Goal: Transaction & Acquisition: Purchase product/service

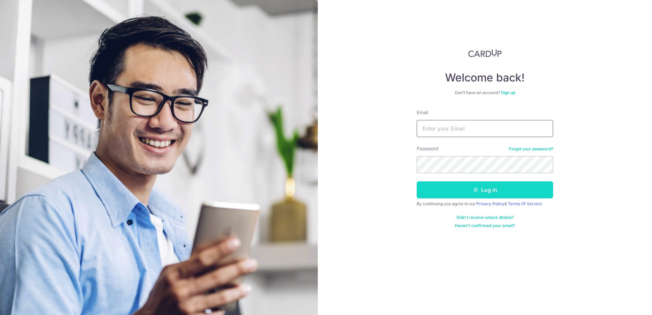
type input "[EMAIL_ADDRESS][DOMAIN_NAME]"
click at [454, 191] on button "Log in" at bounding box center [485, 189] width 136 height 17
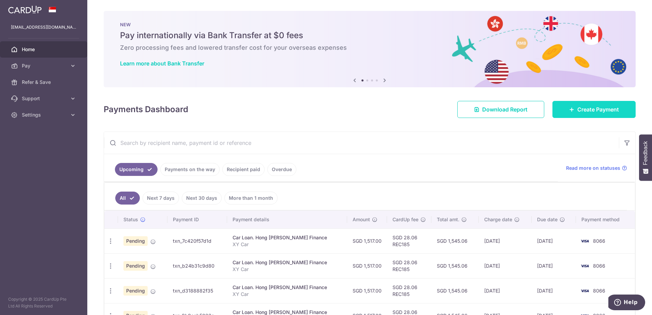
click at [580, 112] on span "Create Payment" at bounding box center [598, 109] width 42 height 8
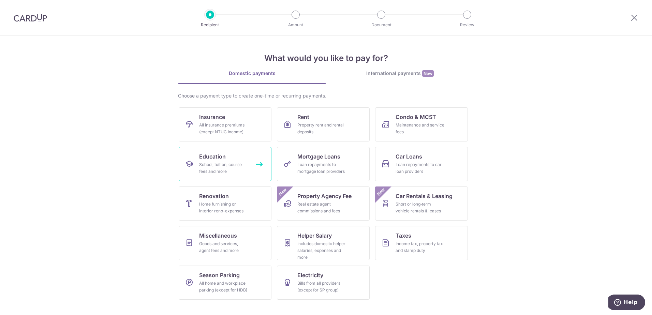
click at [186, 161] on icon at bounding box center [189, 164] width 8 height 8
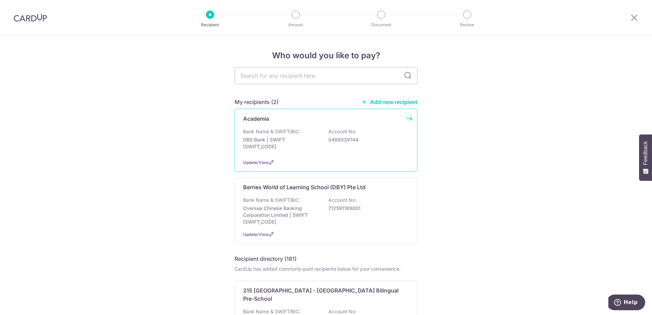
click at [364, 137] on p "0489039744" at bounding box center [366, 139] width 76 height 7
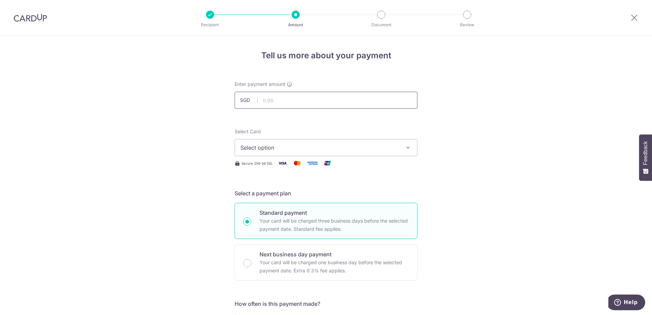
drag, startPoint x: 278, startPoint y: 99, endPoint x: 305, endPoint y: 105, distance: 28.2
click at [278, 99] on input "text" at bounding box center [326, 100] width 183 height 17
type input "1,268.76"
click at [343, 148] on span "Select option" at bounding box center [319, 148] width 159 height 8
drag, startPoint x: 286, startPoint y: 195, endPoint x: 291, endPoint y: 195, distance: 4.4
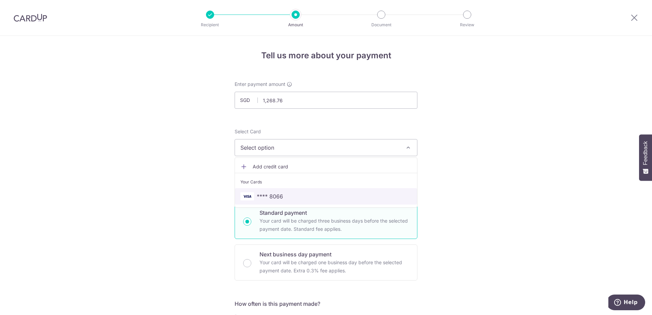
click at [286, 195] on span "**** 8066" at bounding box center [325, 196] width 171 height 8
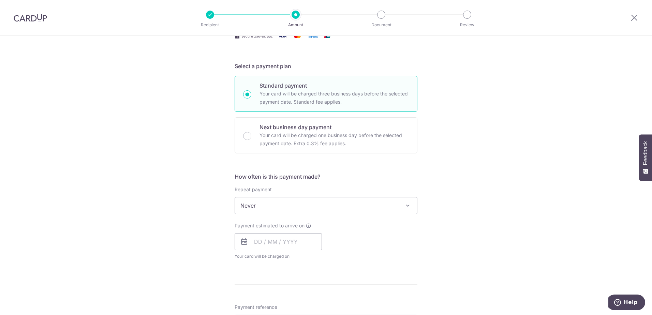
scroll to position [136, 0]
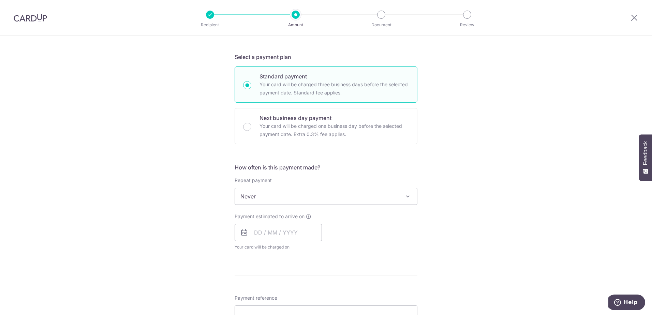
click at [406, 197] on span at bounding box center [408, 196] width 8 height 8
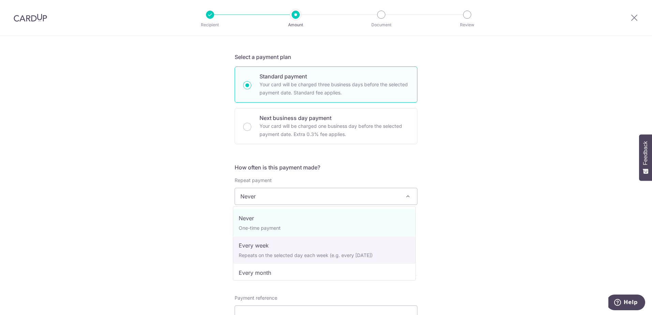
scroll to position [68, 0]
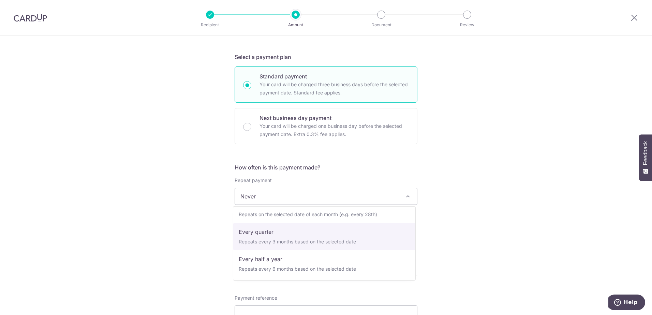
select select "4"
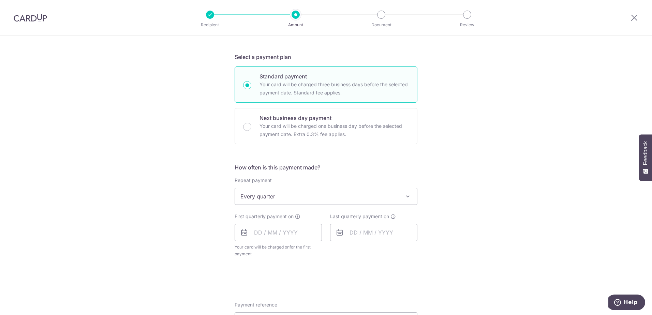
click at [241, 235] on icon at bounding box center [244, 232] width 8 height 8
click at [250, 233] on input "text" at bounding box center [278, 232] width 87 height 17
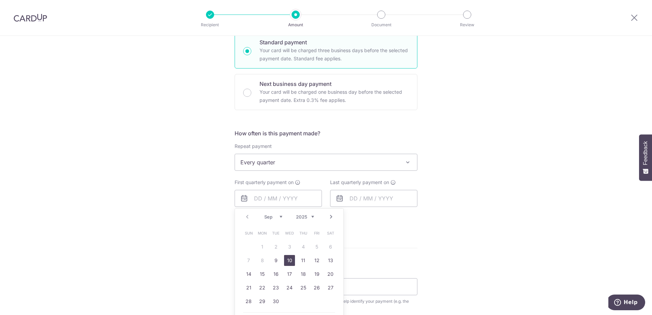
click at [288, 261] on link "10" at bounding box center [289, 260] width 11 height 11
type input "10/09/2025"
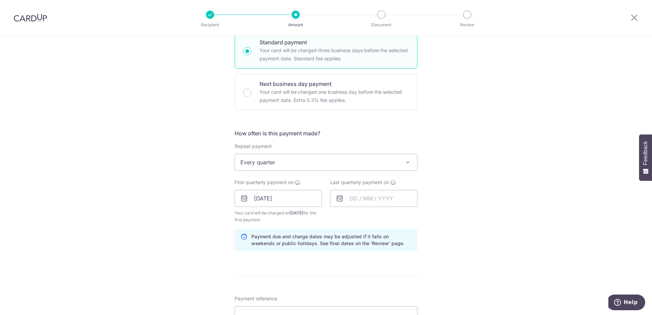
click at [406, 158] on span at bounding box center [408, 162] width 8 height 8
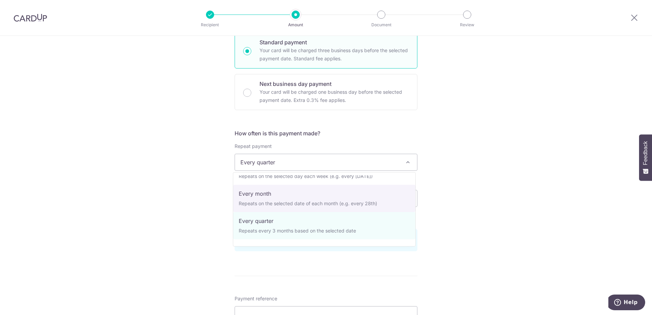
scroll to position [0, 0]
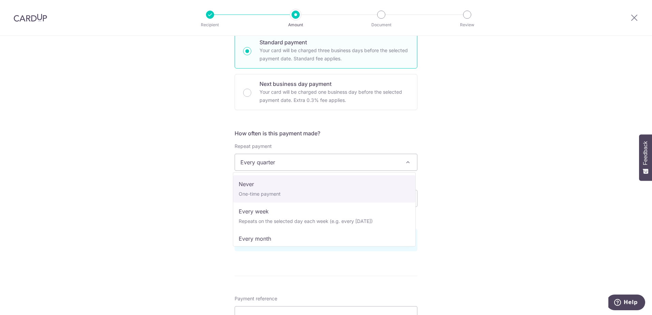
select select "1"
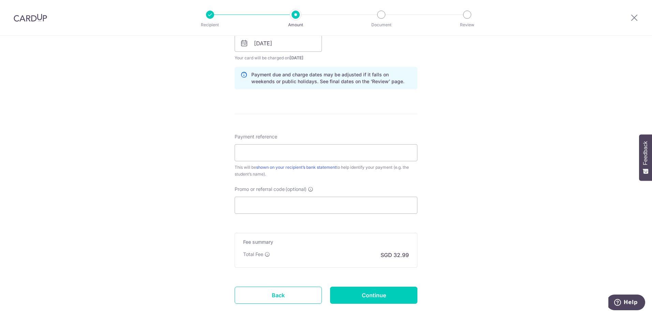
scroll to position [341, 0]
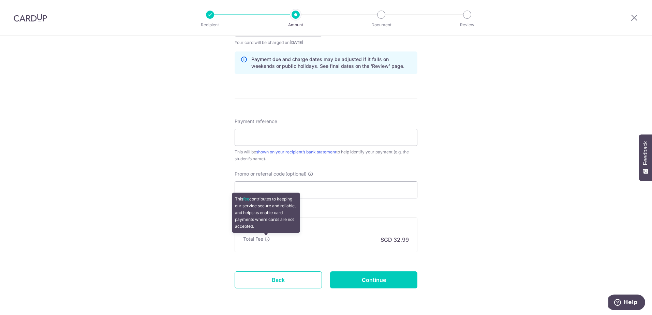
click at [267, 240] on icon at bounding box center [267, 238] width 5 height 5
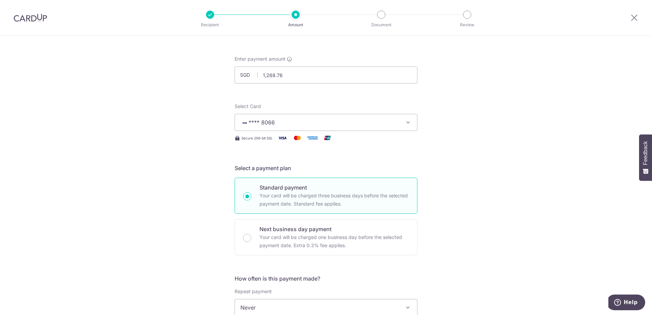
scroll to position [0, 0]
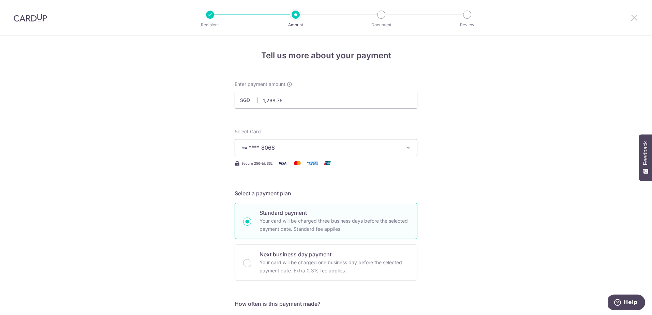
drag, startPoint x: 632, startPoint y: 17, endPoint x: 357, endPoint y: 24, distance: 274.8
click at [632, 17] on icon at bounding box center [634, 17] width 8 height 9
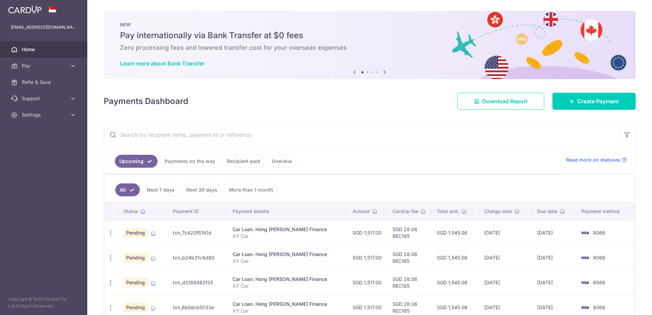
click at [26, 49] on span "Home" at bounding box center [44, 49] width 45 height 7
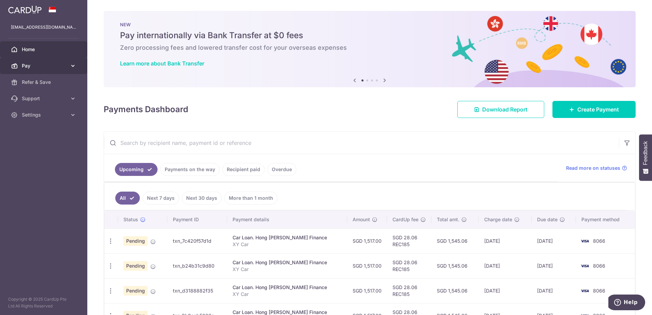
click at [76, 63] on icon at bounding box center [73, 65] width 7 height 7
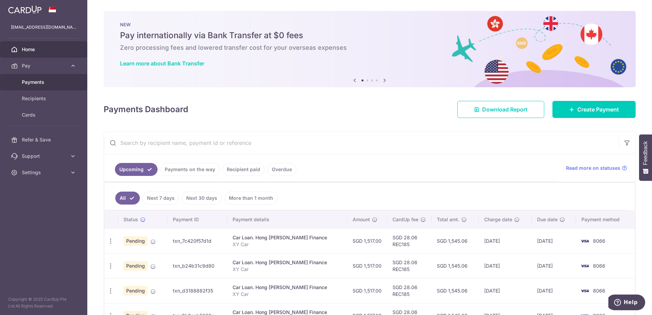
click at [40, 87] on link "Payments" at bounding box center [43, 82] width 87 height 16
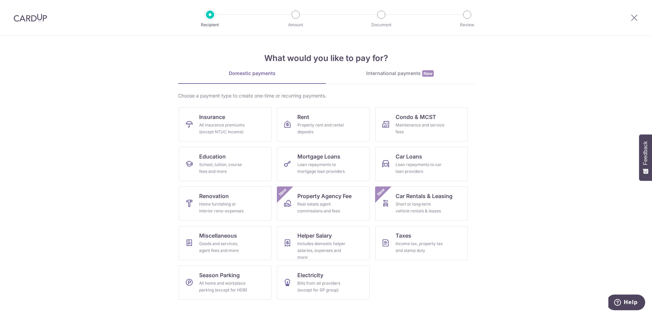
click at [32, 14] on img at bounding box center [30, 18] width 33 height 8
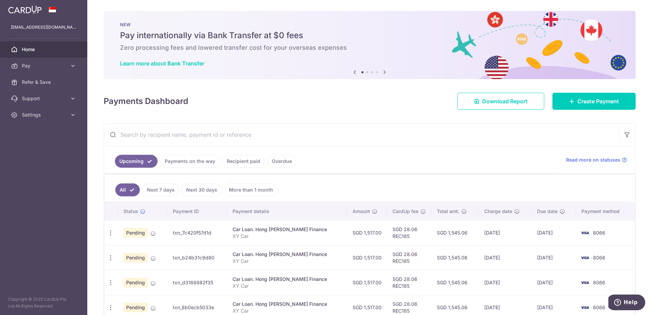
click at [24, 7] on img at bounding box center [24, 9] width 33 height 8
click at [73, 65] on icon at bounding box center [73, 65] width 7 height 7
click at [43, 143] on span "Refer & Save" at bounding box center [44, 139] width 45 height 7
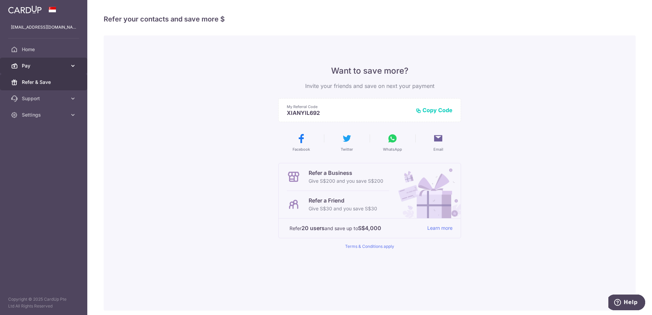
click at [38, 65] on span "Pay" at bounding box center [44, 65] width 45 height 7
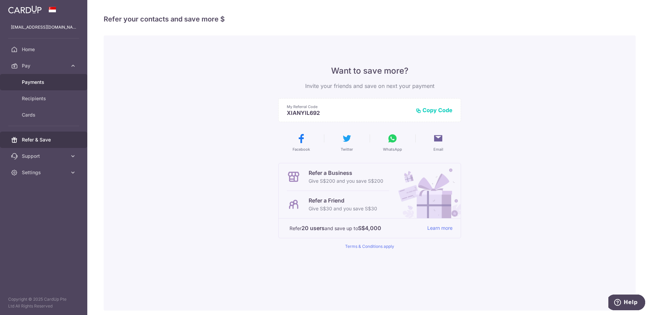
click at [37, 82] on span "Payments" at bounding box center [44, 82] width 45 height 7
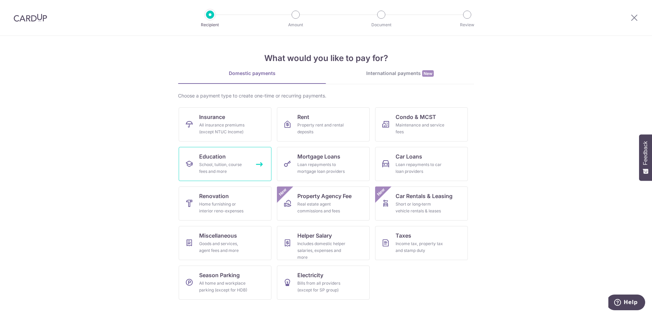
click at [230, 161] on link "Education School, tuition, course fees and more" at bounding box center [225, 164] width 93 height 34
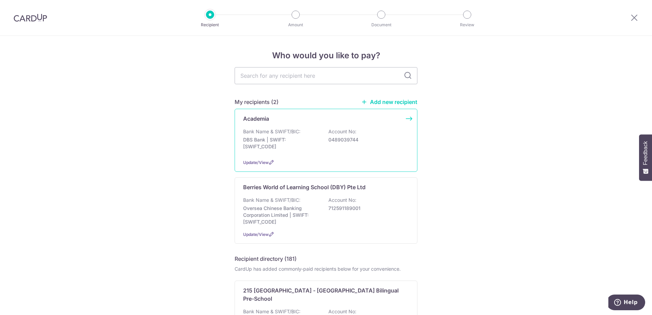
click at [252, 137] on p "DBS Bank | SWIFT: DBSSSGSGXXX" at bounding box center [281, 143] width 76 height 14
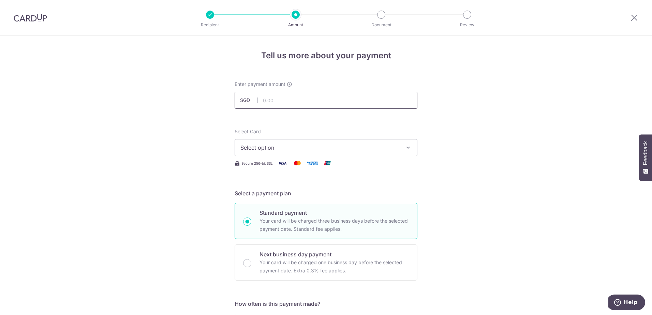
click at [283, 97] on input "text" at bounding box center [326, 100] width 183 height 17
type input "1,268.76"
type input "10/09/2025"
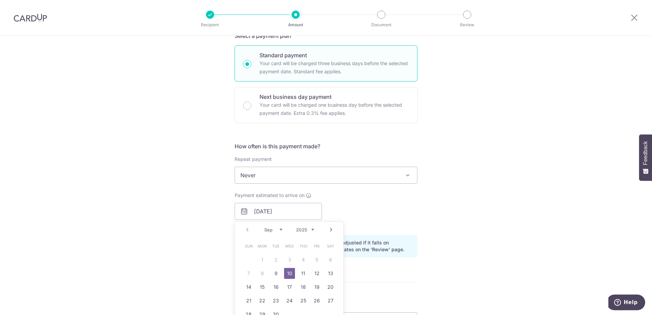
type input "1,268.76"
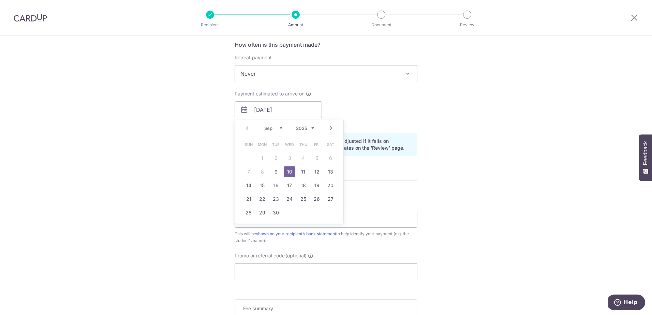
scroll to position [260, 0]
click at [313, 172] on link "12" at bounding box center [316, 171] width 11 height 11
type input "12/09/2025"
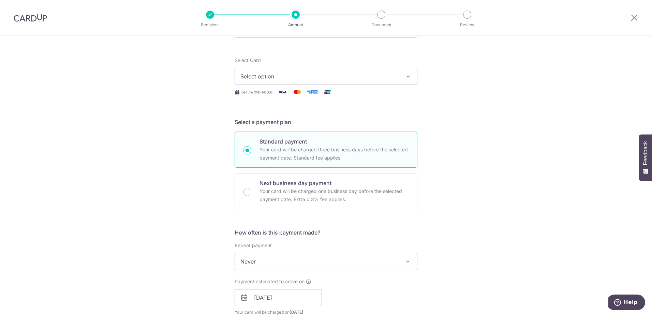
scroll to position [59, 0]
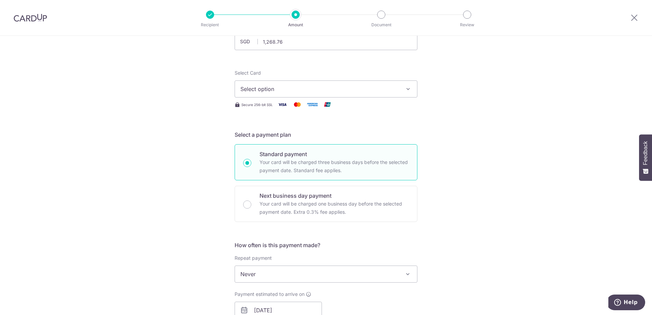
click at [404, 82] on button "Select option" at bounding box center [326, 88] width 183 height 17
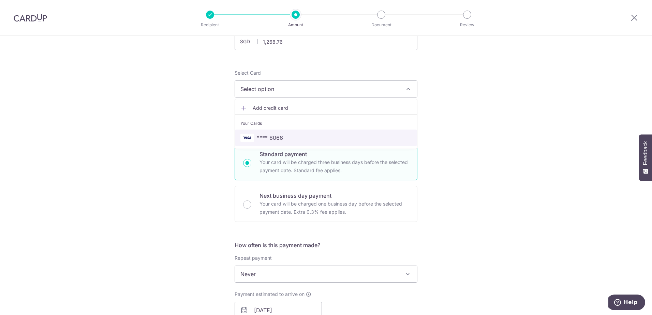
click at [298, 139] on span "**** 8066" at bounding box center [325, 138] width 171 height 8
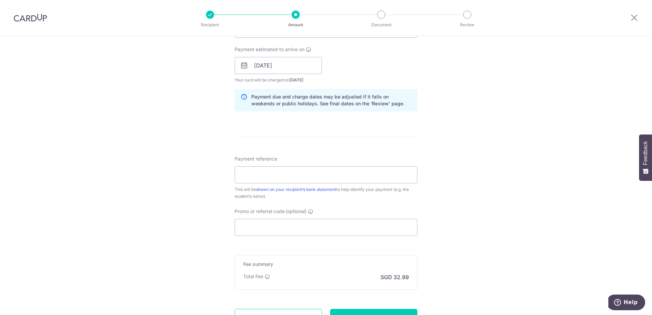
scroll to position [365, 0]
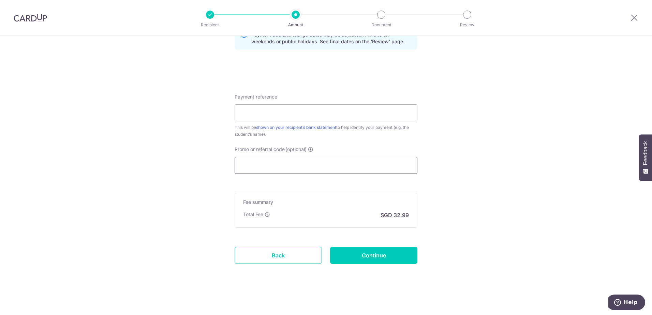
click at [304, 162] on input "Promo or referral code (optional)" at bounding box center [326, 165] width 183 height 17
type input "OFF225"
type input "Katelyn Lee Rou Xuan"
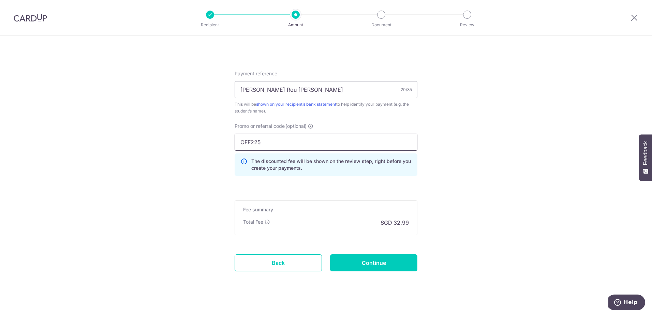
scroll to position [396, 0]
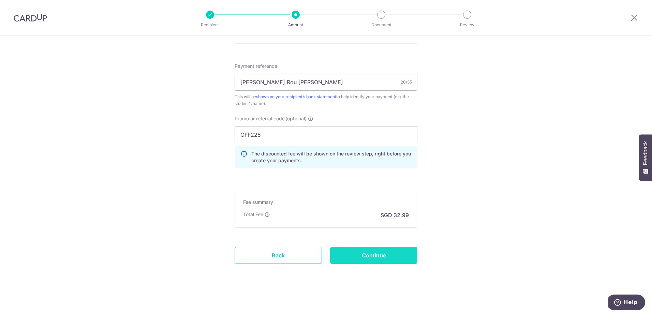
click at [360, 255] on input "Continue" at bounding box center [373, 255] width 87 height 17
type input "Create Schedule"
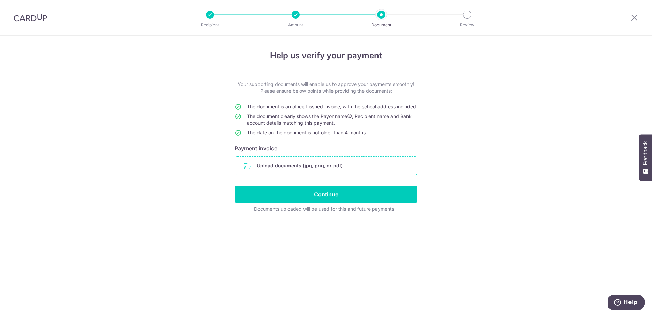
click at [287, 172] on input "file" at bounding box center [326, 166] width 182 height 18
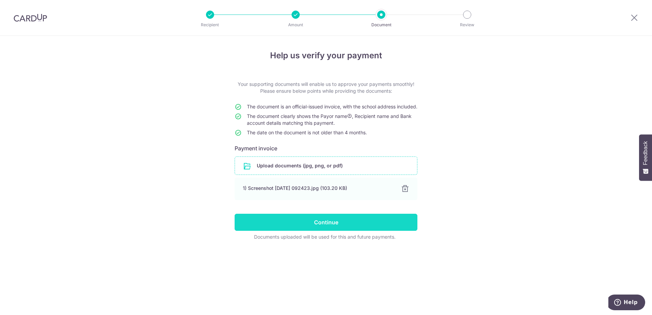
click at [354, 226] on input "Continue" at bounding box center [326, 222] width 183 height 17
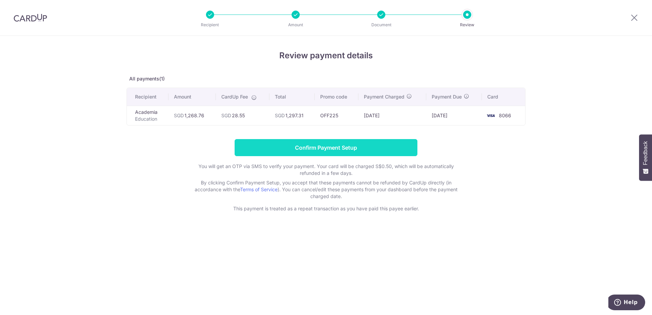
click at [349, 146] on input "Confirm Payment Setup" at bounding box center [326, 147] width 183 height 17
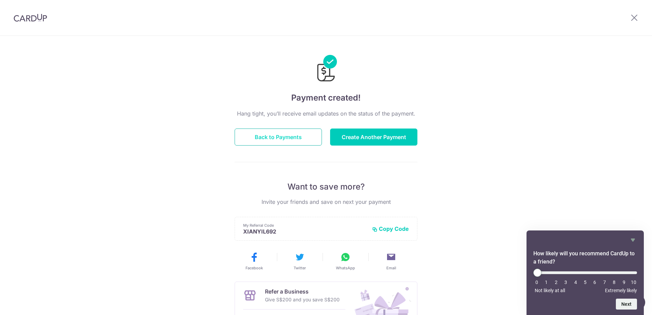
click at [282, 137] on button "Back to Payments" at bounding box center [278, 137] width 87 height 17
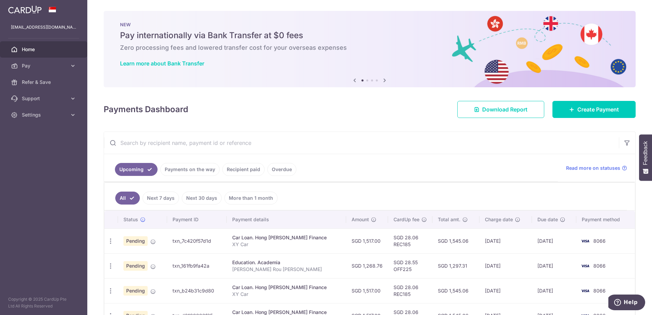
click at [199, 171] on link "Payments on the way" at bounding box center [189, 169] width 59 height 13
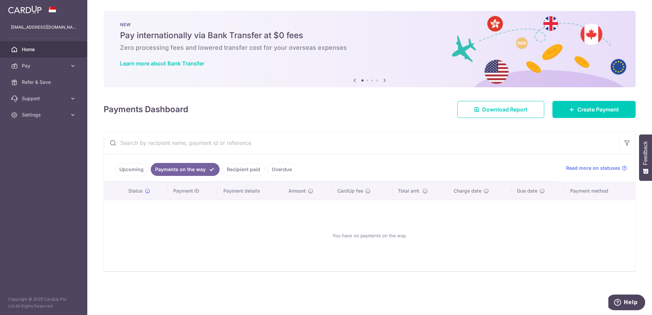
click at [245, 164] on link "Recipient paid" at bounding box center [243, 169] width 42 height 13
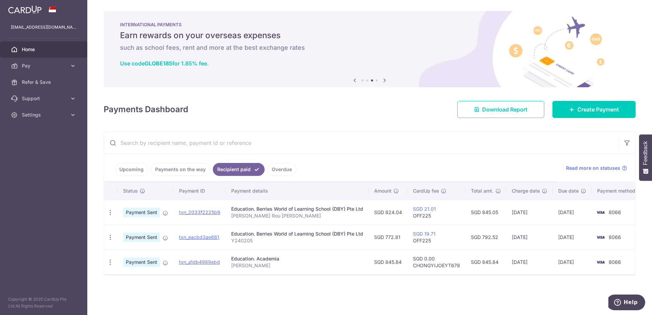
click at [142, 169] on link "Upcoming" at bounding box center [131, 169] width 33 height 13
